Goal: Information Seeking & Learning: Learn about a topic

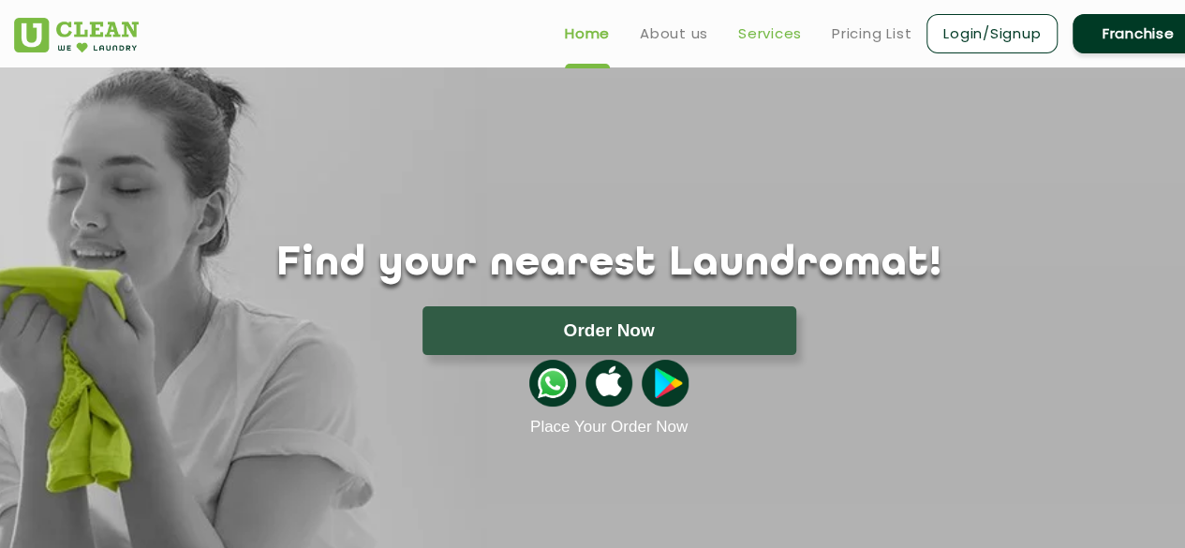
click at [756, 22] on link "Services" at bounding box center [770, 33] width 64 height 22
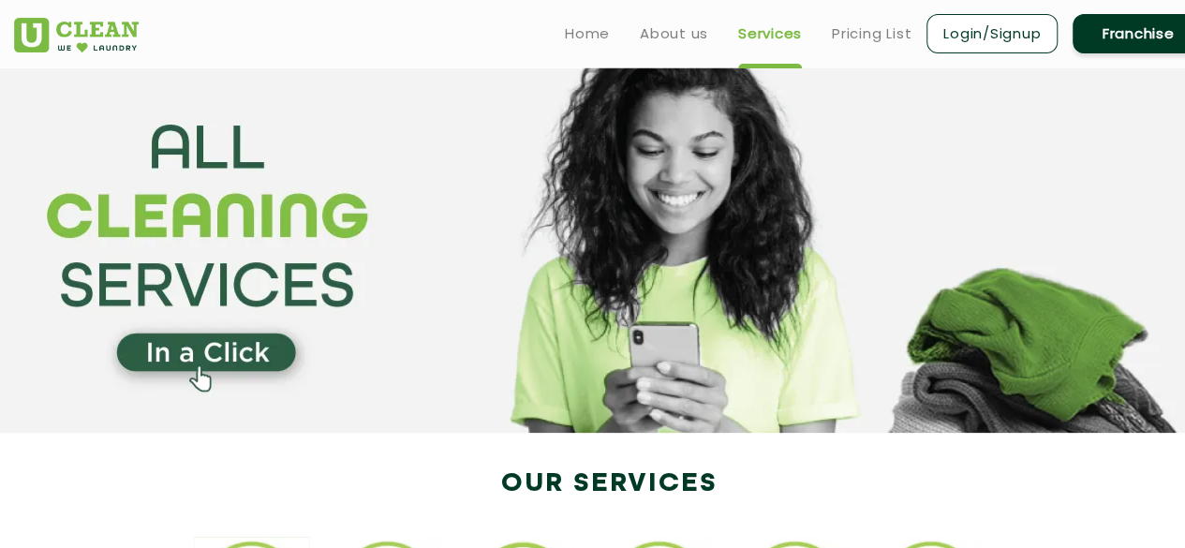
click at [533, 204] on section at bounding box center [592, 249] width 1185 height 365
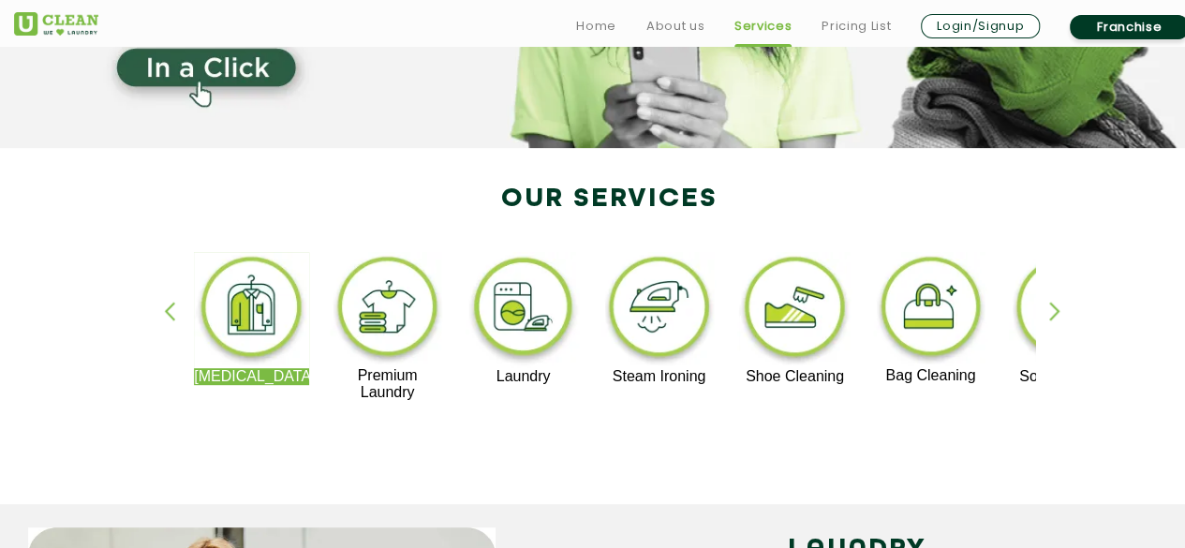
scroll to position [302, 0]
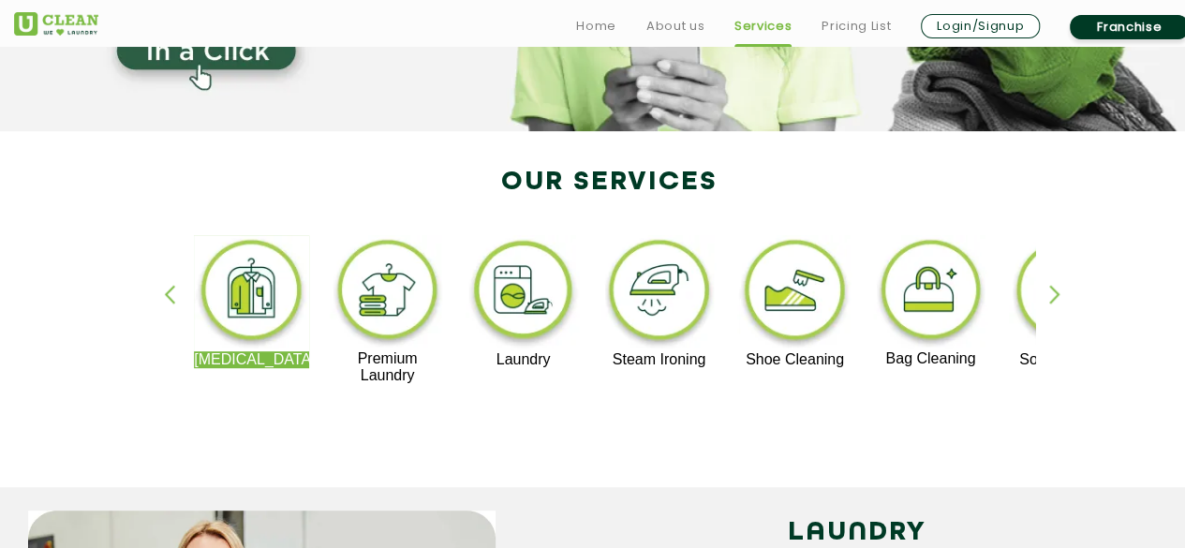
click at [1049, 291] on div "button" at bounding box center [1063, 311] width 28 height 52
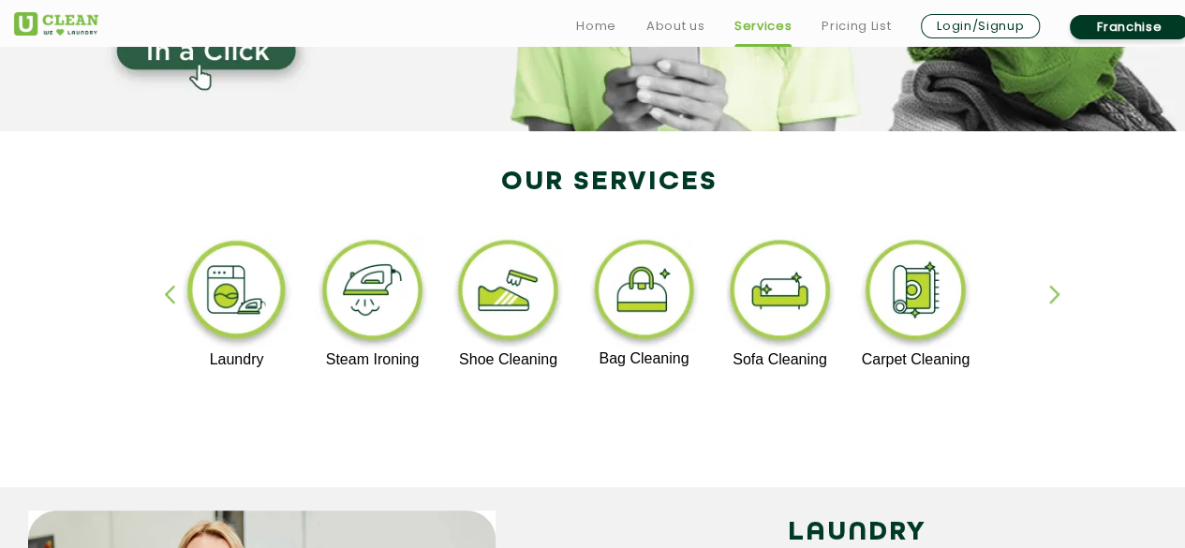
click at [171, 297] on div "button" at bounding box center [178, 311] width 28 height 52
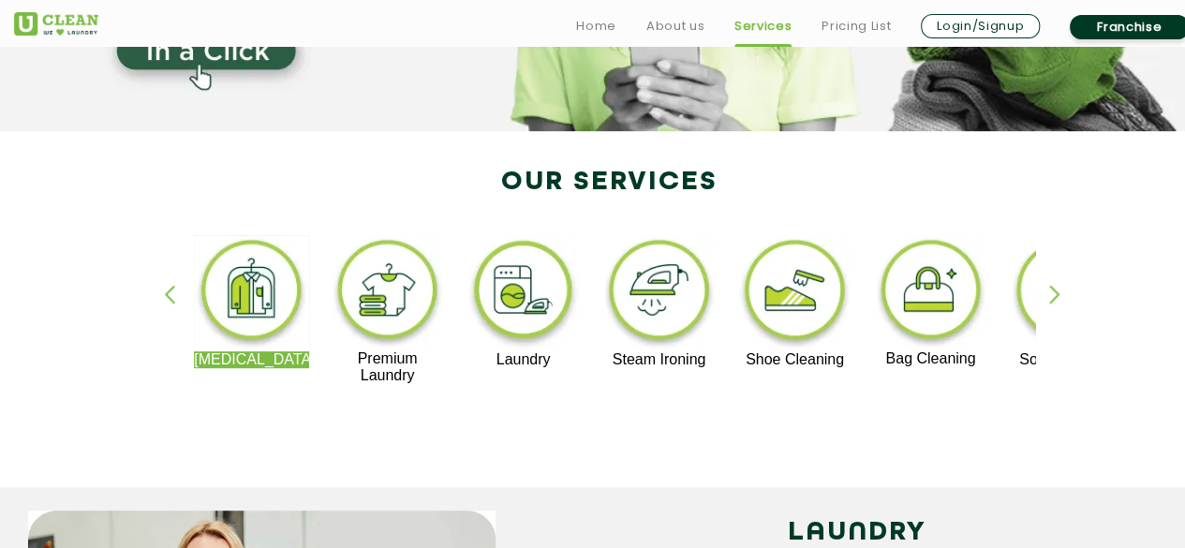
click at [1051, 289] on div "button" at bounding box center [1063, 311] width 28 height 52
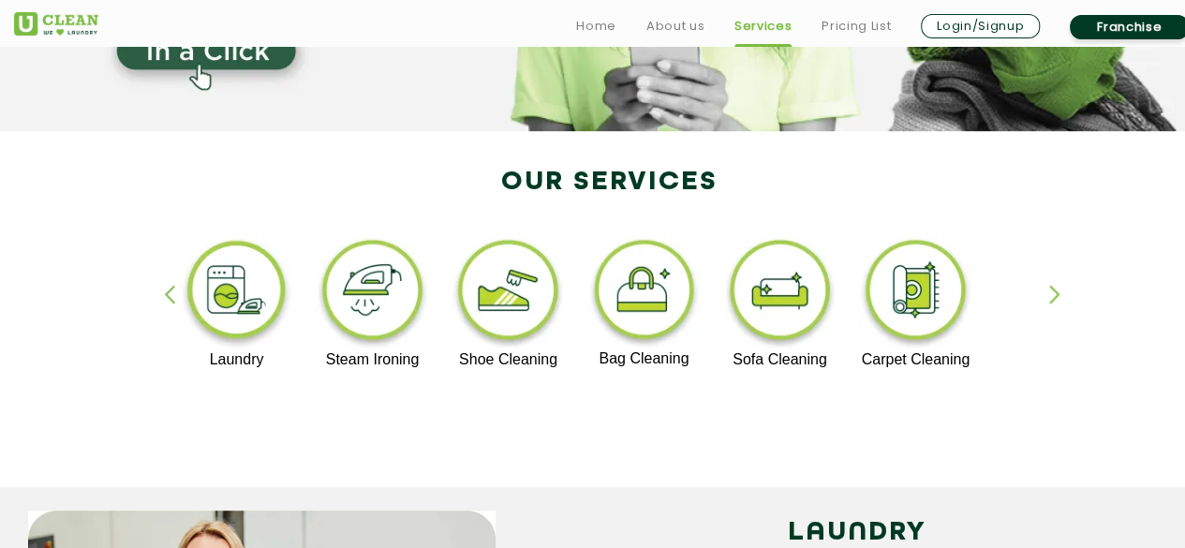
click at [170, 295] on div "button" at bounding box center [178, 311] width 28 height 52
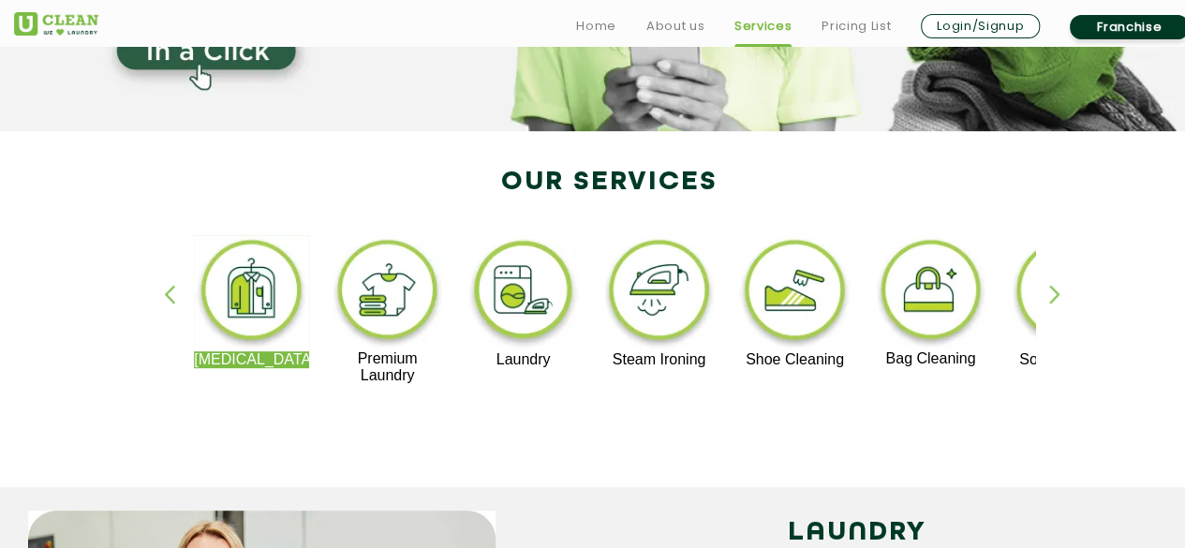
click at [170, 295] on div "button" at bounding box center [178, 311] width 28 height 52
click at [1055, 301] on div "button" at bounding box center [1063, 311] width 28 height 52
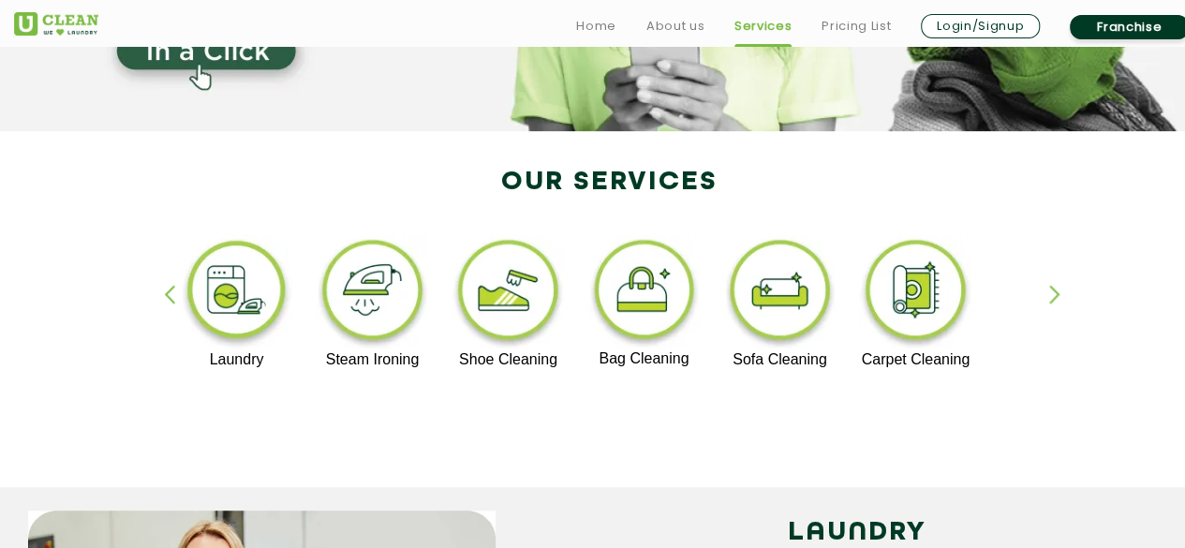
click at [161, 295] on div "[MEDICAL_DATA] Premium Laundry Laundry Steam Ironing Shoe Cleaning Bag Cleaning…" at bounding box center [609, 318] width 1218 height 337
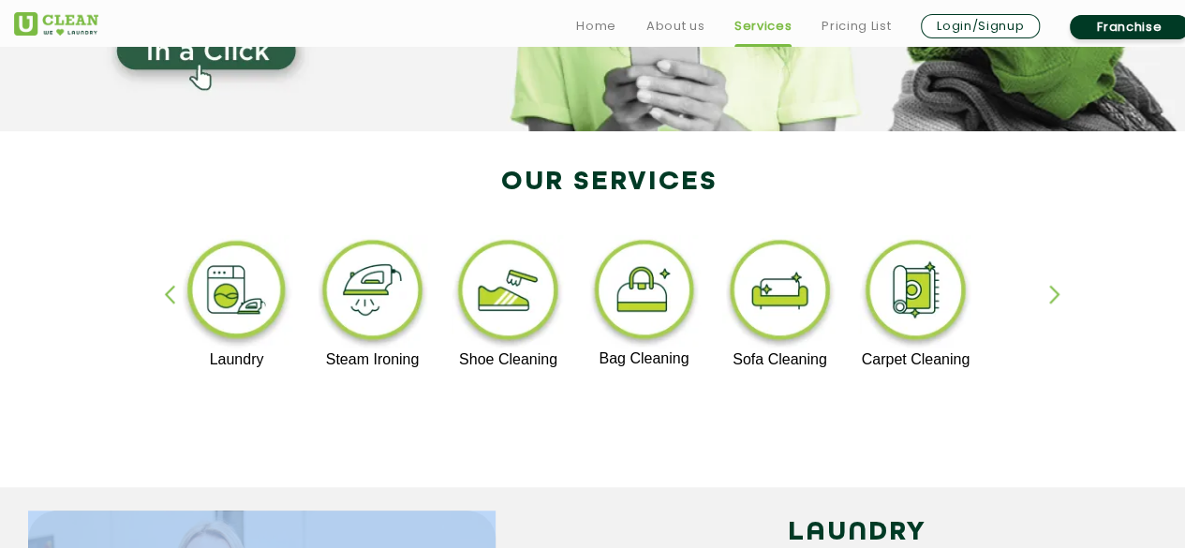
click at [161, 295] on div "[MEDICAL_DATA] Premium Laundry Laundry Steam Ironing Shoe Cleaning Bag Cleaning…" at bounding box center [609, 318] width 1218 height 337
click at [174, 296] on div "button" at bounding box center [178, 311] width 28 height 52
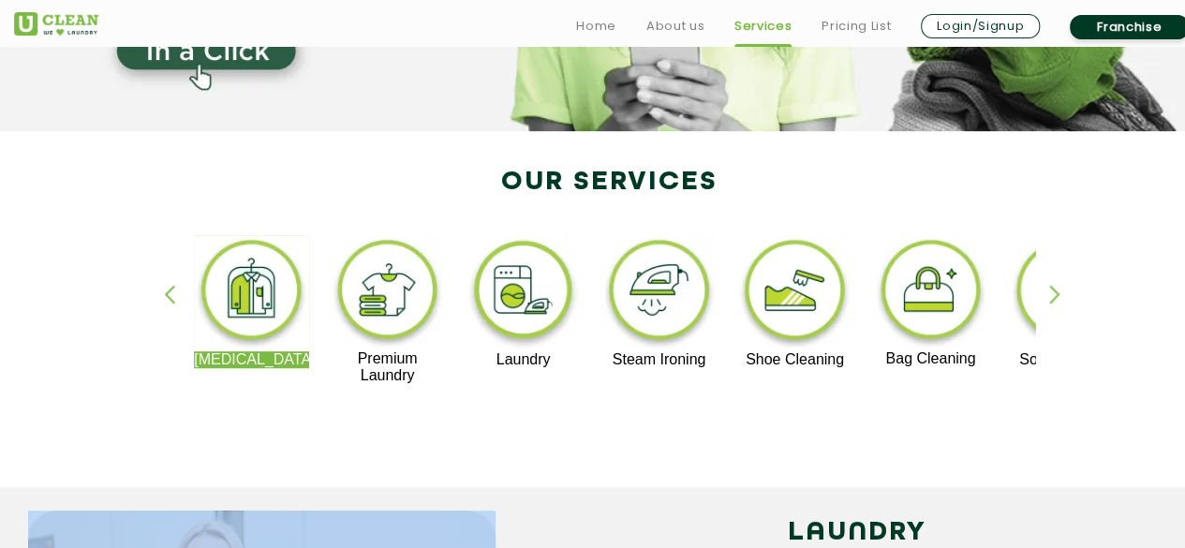
click at [174, 296] on div "button" at bounding box center [178, 311] width 28 height 52
